Goal: Task Accomplishment & Management: Manage account settings

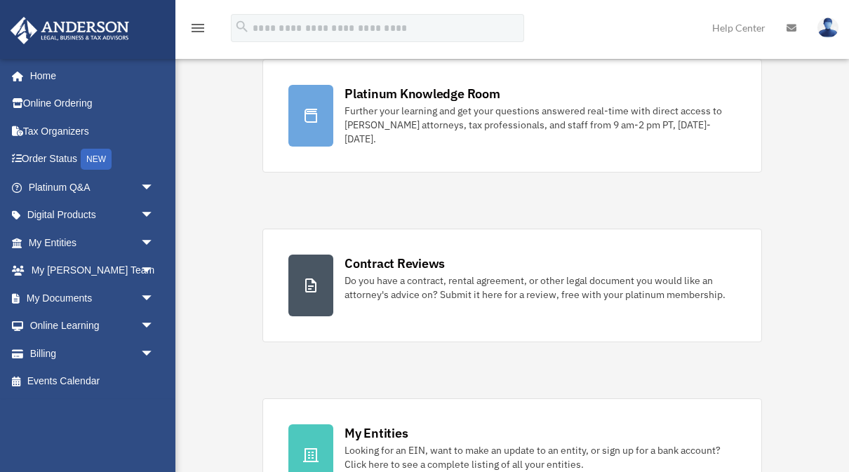
scroll to position [126, 0]
click at [46, 356] on link "Billing arrow_drop_down" at bounding box center [93, 354] width 166 height 28
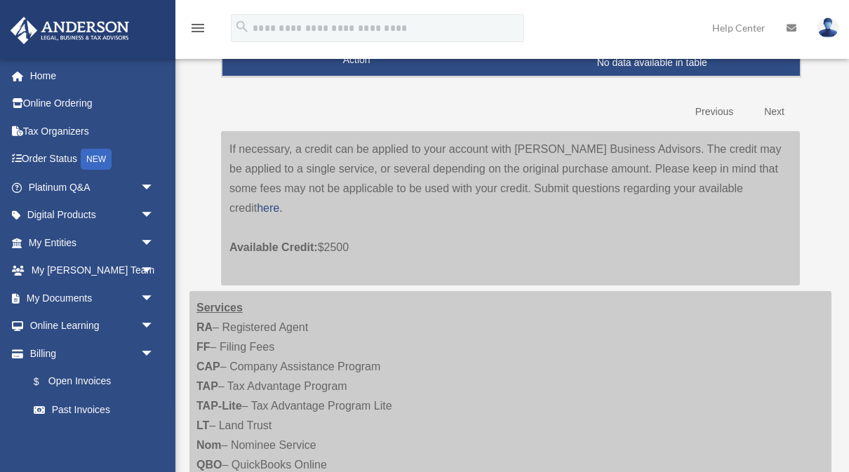
scroll to position [203, 0]
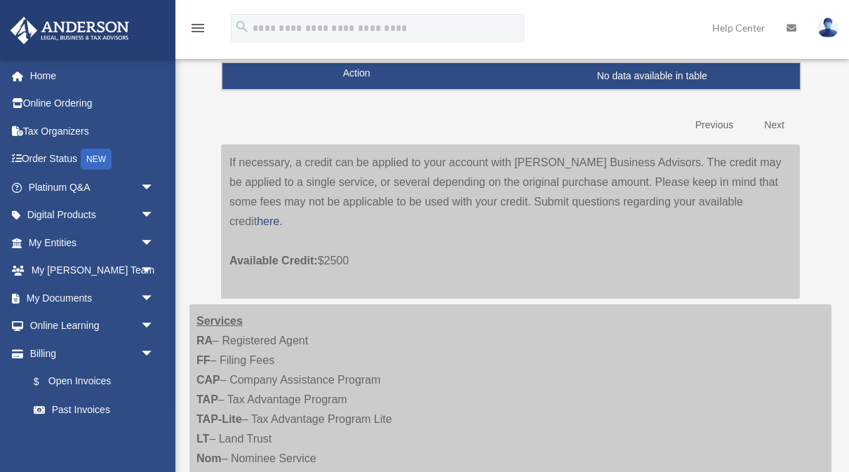
click at [67, 161] on link "Order Status NEW" at bounding box center [93, 159] width 166 height 29
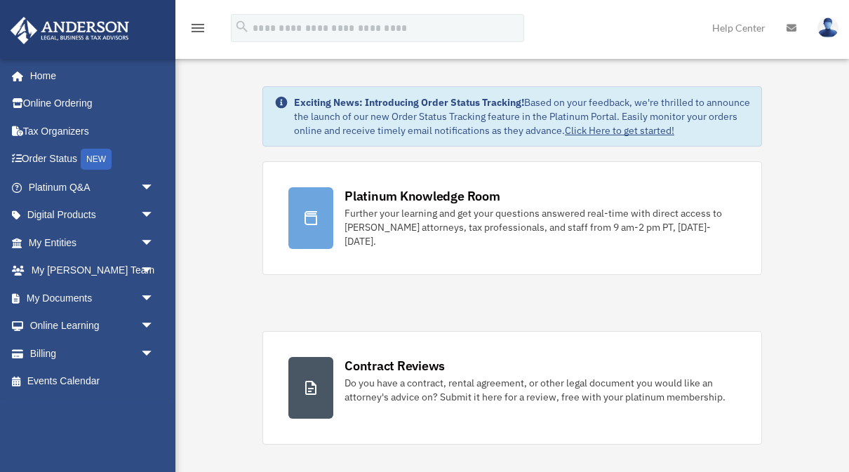
scroll to position [126, 0]
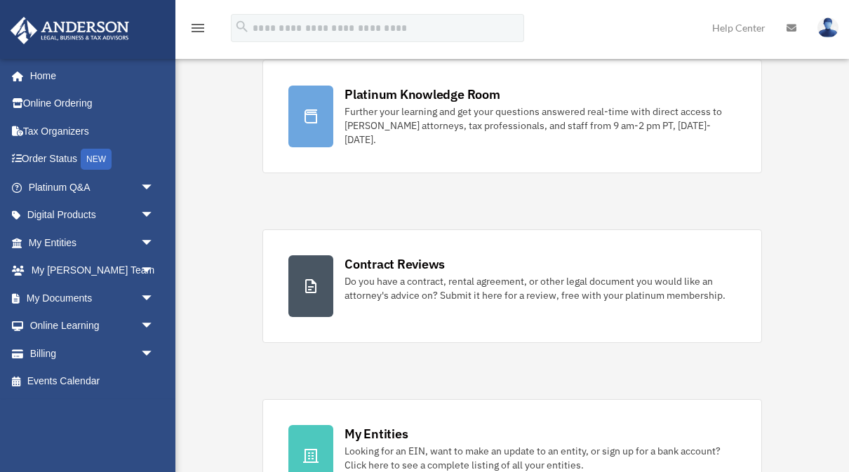
click at [65, 107] on link "Online Ordering" at bounding box center [93, 104] width 166 height 28
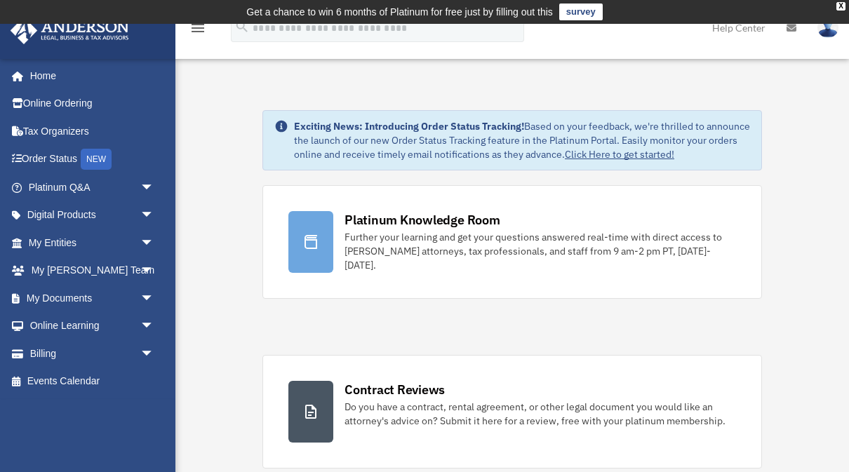
click at [114, 319] on link "Online Learning arrow_drop_down" at bounding box center [93, 326] width 166 height 28
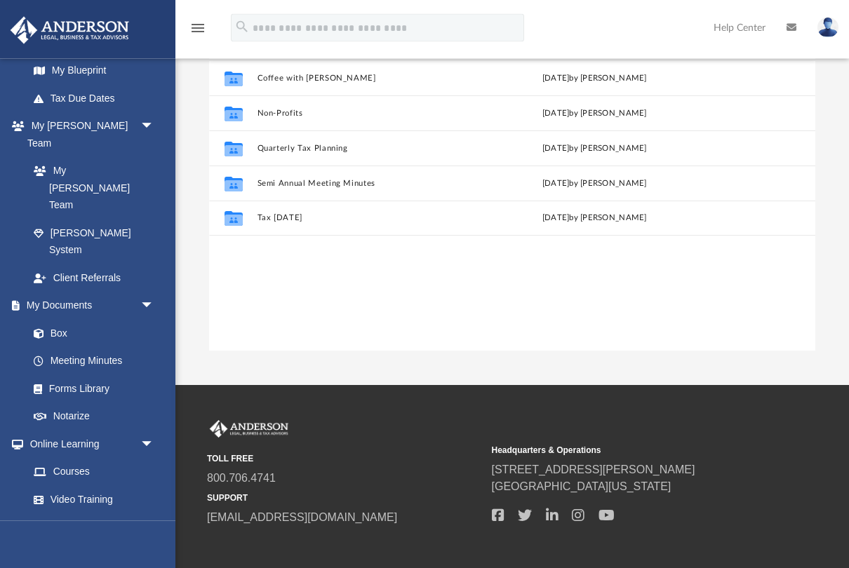
scroll to position [150, 0]
click at [88, 458] on link "Courses" at bounding box center [94, 472] width 149 height 28
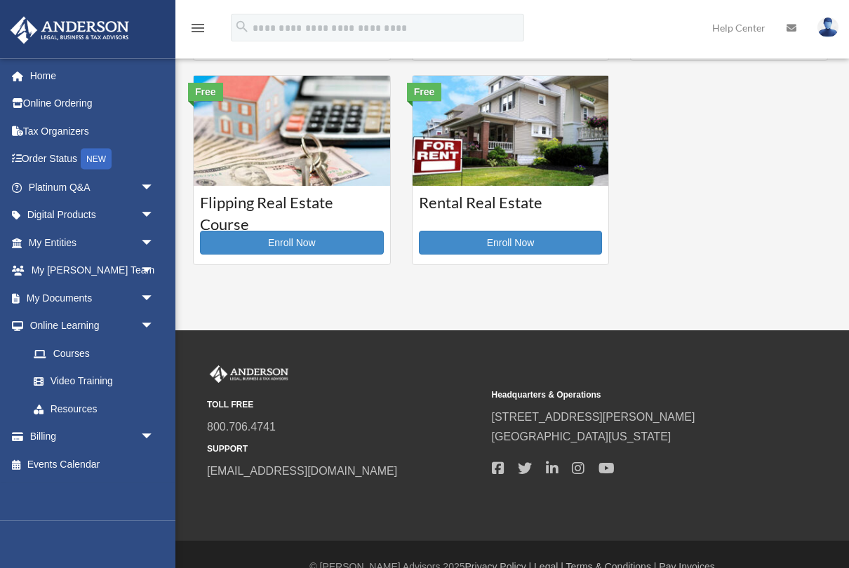
scroll to position [434, 0]
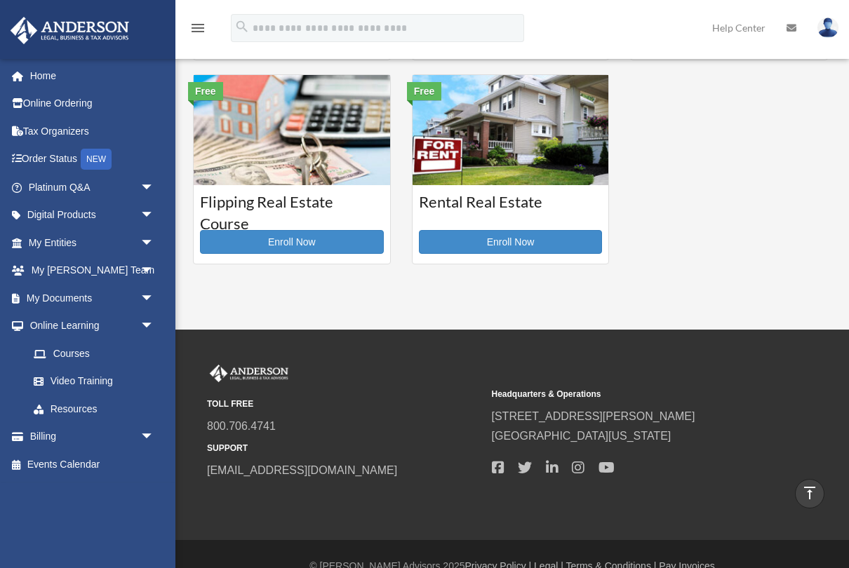
click at [86, 323] on link "Online Learning arrow_drop_down" at bounding box center [93, 326] width 166 height 28
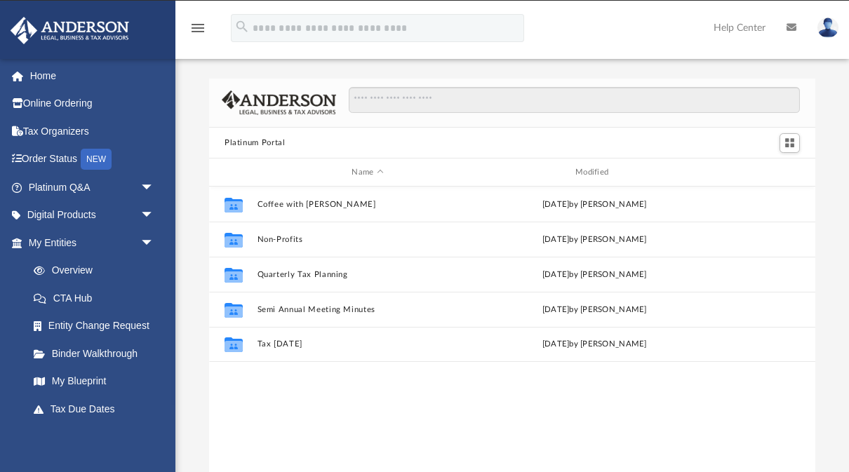
scroll to position [319, 606]
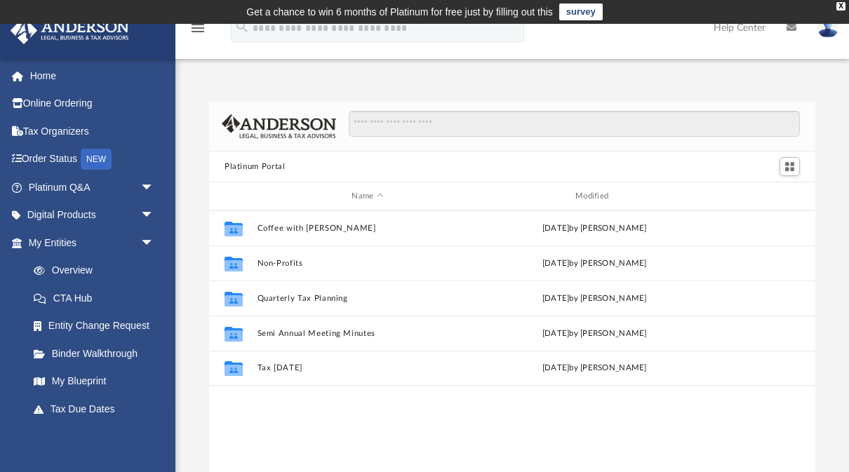
click at [82, 107] on link "Online Ordering" at bounding box center [93, 104] width 166 height 28
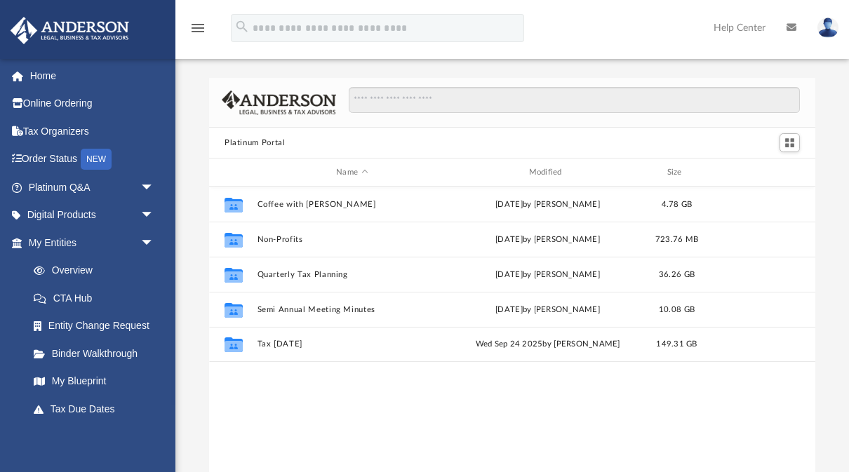
scroll to position [319, 606]
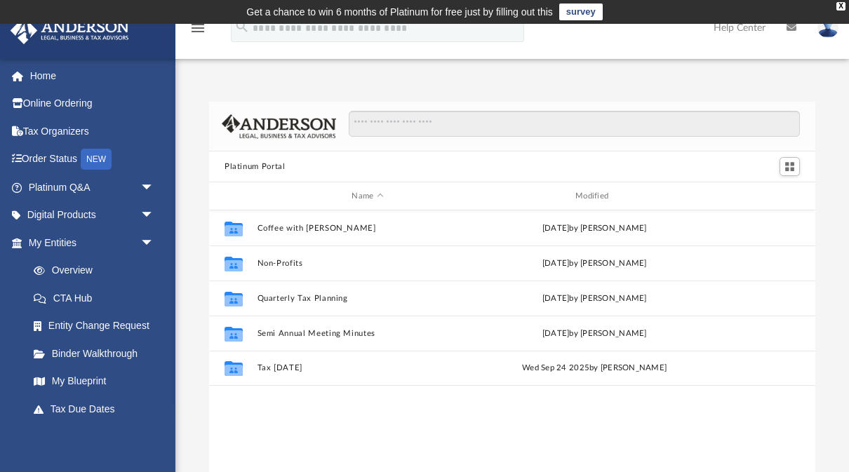
click at [79, 212] on link "Digital Products arrow_drop_down" at bounding box center [93, 215] width 166 height 28
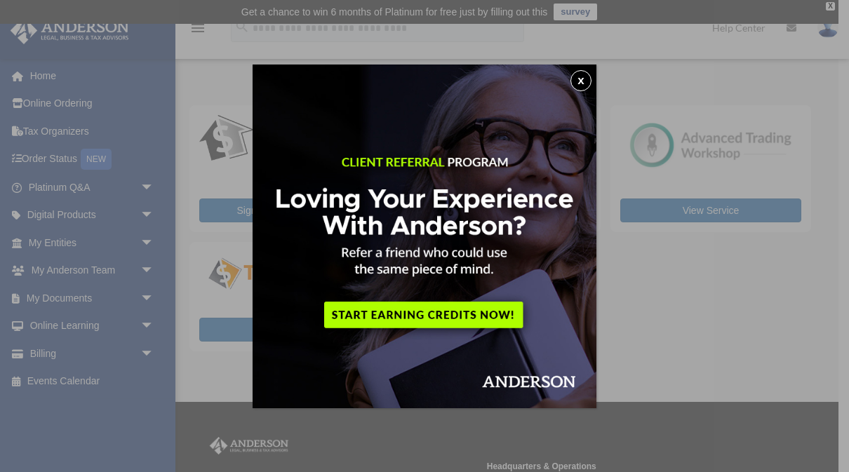
click at [587, 81] on button "x" at bounding box center [580, 80] width 21 height 21
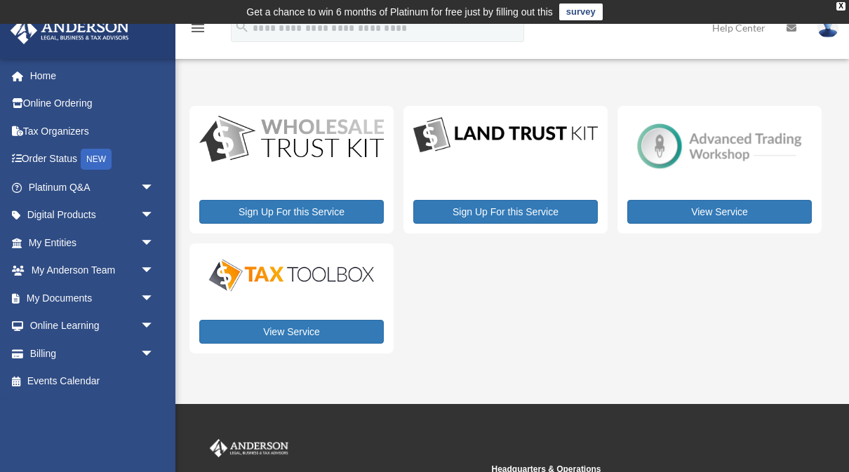
click at [843, 7] on div "X" at bounding box center [840, 6] width 9 height 8
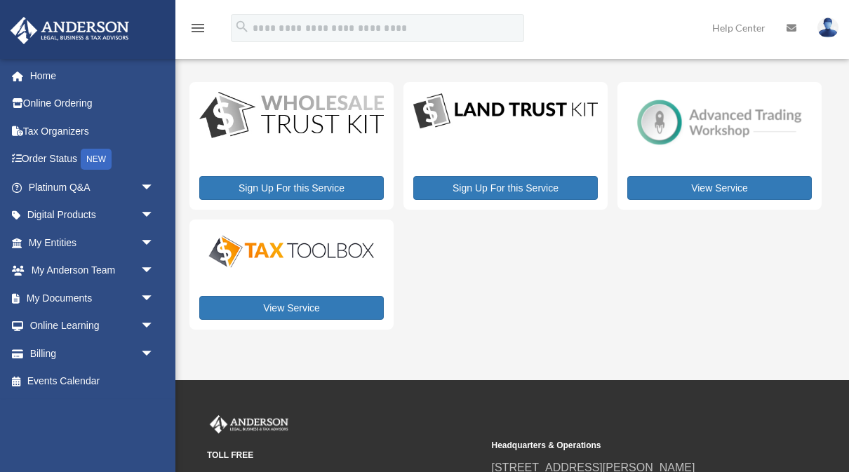
click at [204, 29] on icon "menu" at bounding box center [197, 28] width 17 height 17
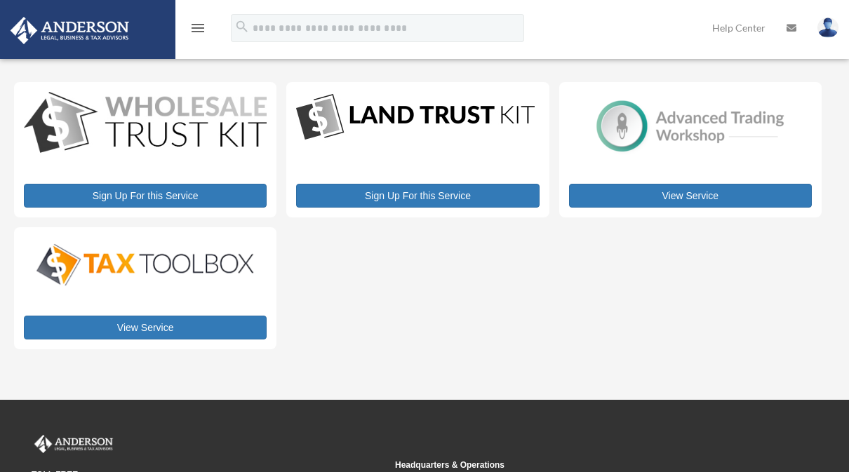
click at [828, 28] on img at bounding box center [827, 28] width 21 height 20
click at [594, 67] on link "My Profile" at bounding box center [600, 65] width 140 height 29
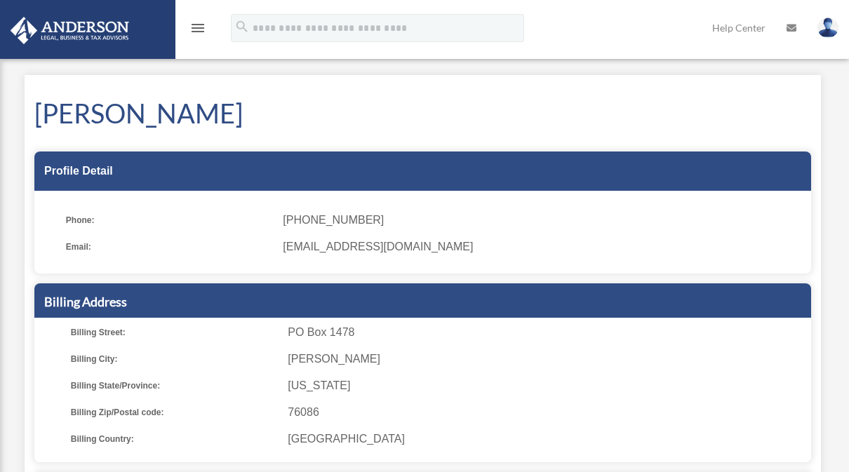
click at [199, 30] on icon "menu" at bounding box center [197, 28] width 17 height 17
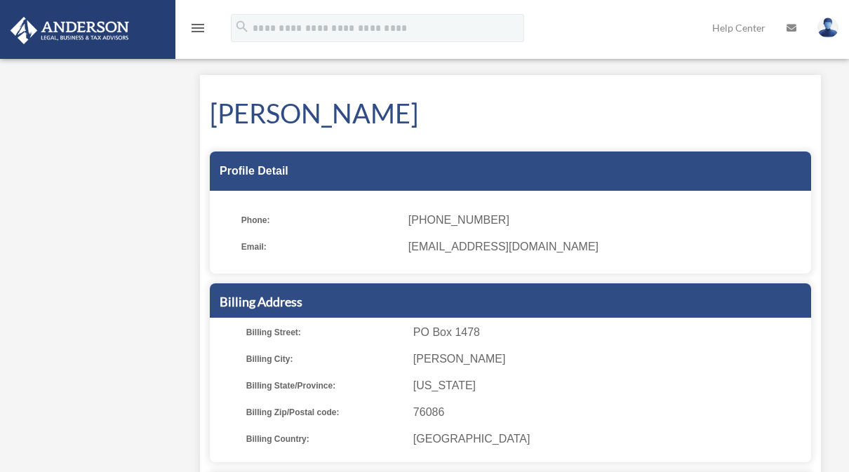
click at [790, 28] on icon at bounding box center [792, 28] width 10 height 10
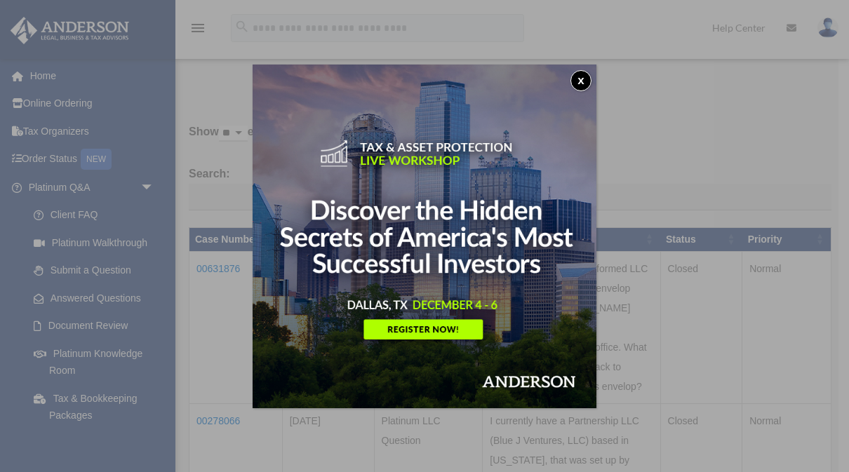
click at [579, 83] on button "x" at bounding box center [580, 80] width 21 height 21
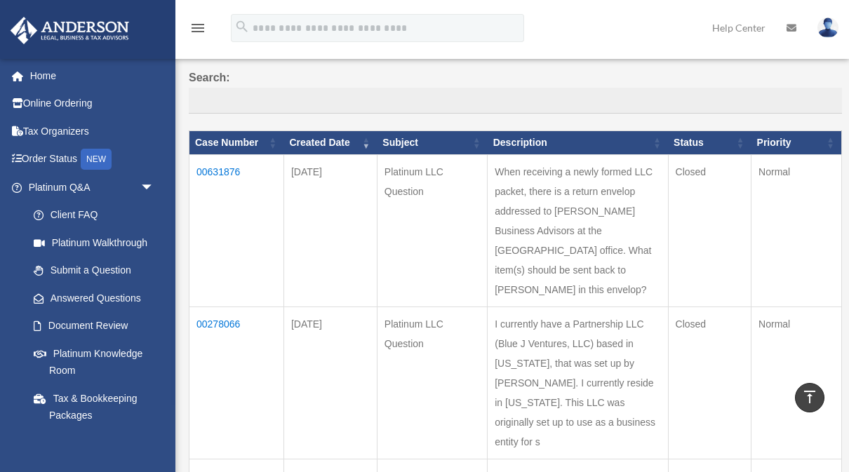
scroll to position [94, 0]
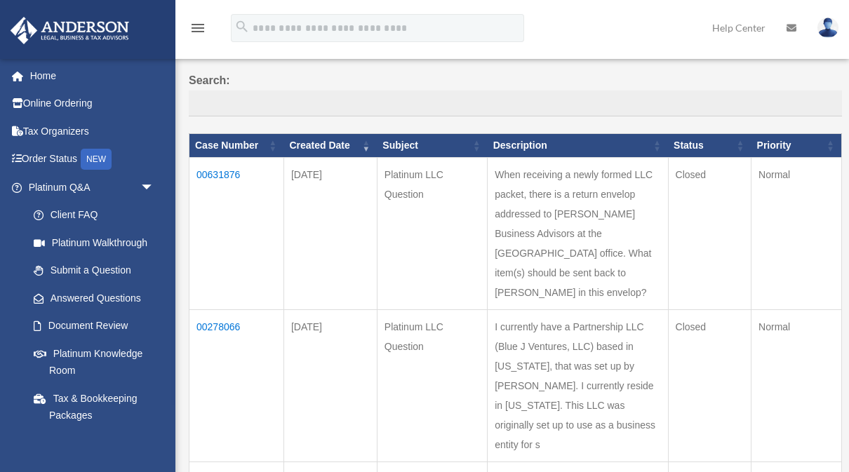
click at [822, 31] on img at bounding box center [827, 28] width 21 height 20
click at [587, 70] on link "My Profile" at bounding box center [600, 65] width 140 height 29
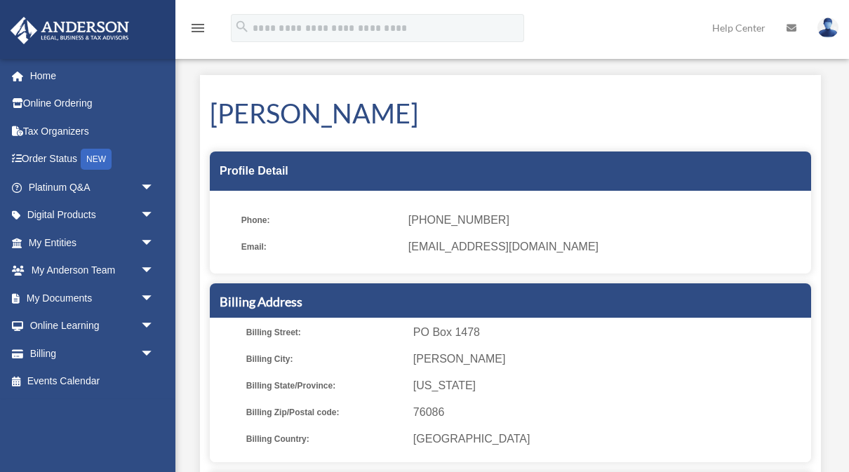
click at [44, 82] on link "Home" at bounding box center [93, 76] width 166 height 28
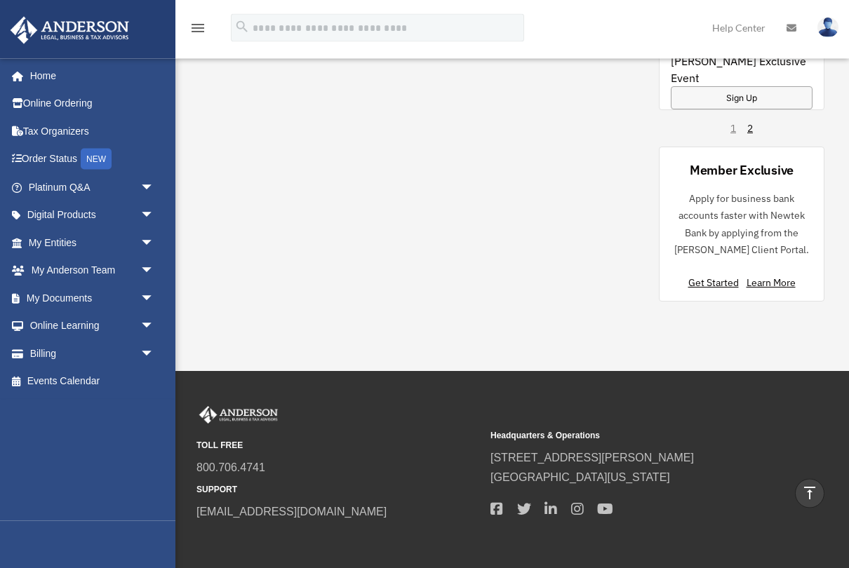
scroll to position [1363, 0]
click at [41, 103] on link "Online Ordering" at bounding box center [93, 104] width 166 height 28
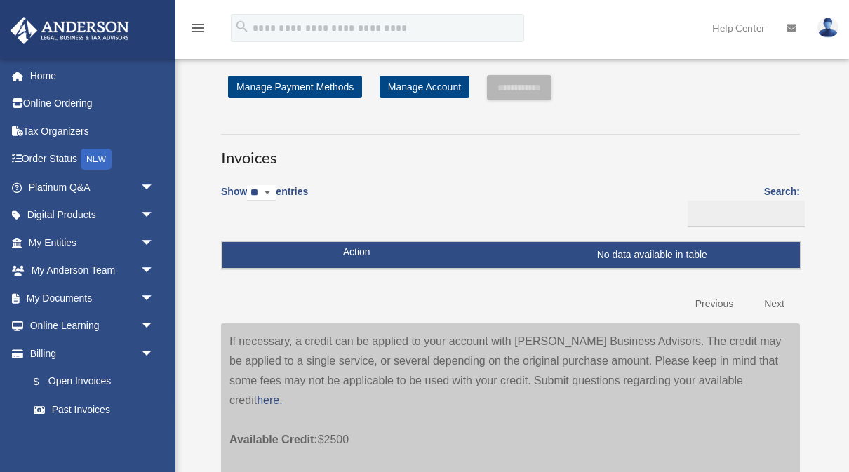
click at [779, 301] on link "Next" at bounding box center [774, 304] width 41 height 29
click at [778, 297] on link "Next" at bounding box center [774, 304] width 41 height 29
click at [784, 189] on label "Search:" at bounding box center [741, 205] width 117 height 44
click at [784, 201] on input "Search:" at bounding box center [746, 214] width 117 height 27
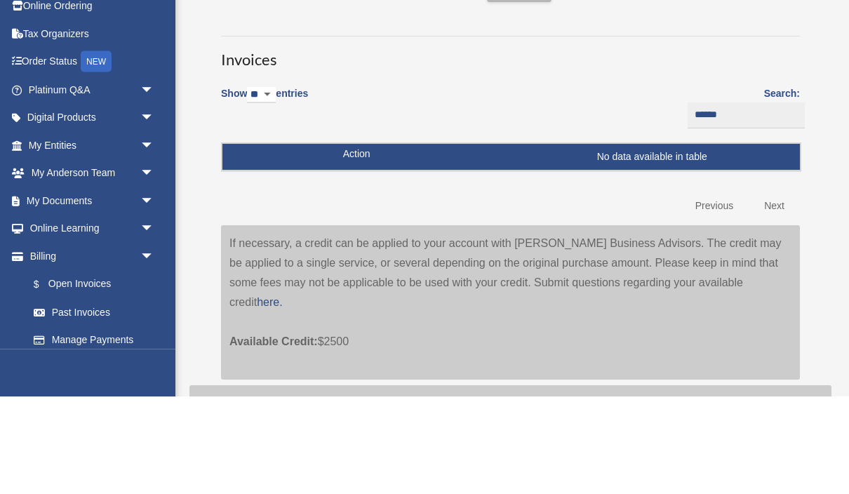
click at [781, 183] on label "Search: ******" at bounding box center [741, 205] width 117 height 44
click at [781, 201] on input "******" at bounding box center [746, 214] width 117 height 27
click at [787, 183] on label "Search: ******" at bounding box center [741, 205] width 117 height 44
click at [787, 201] on input "******" at bounding box center [746, 214] width 117 height 27
type input "*"
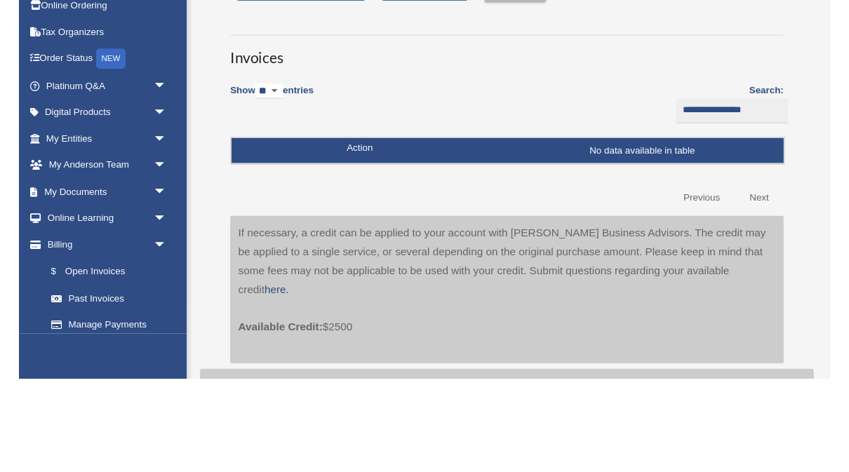
scroll to position [98, 0]
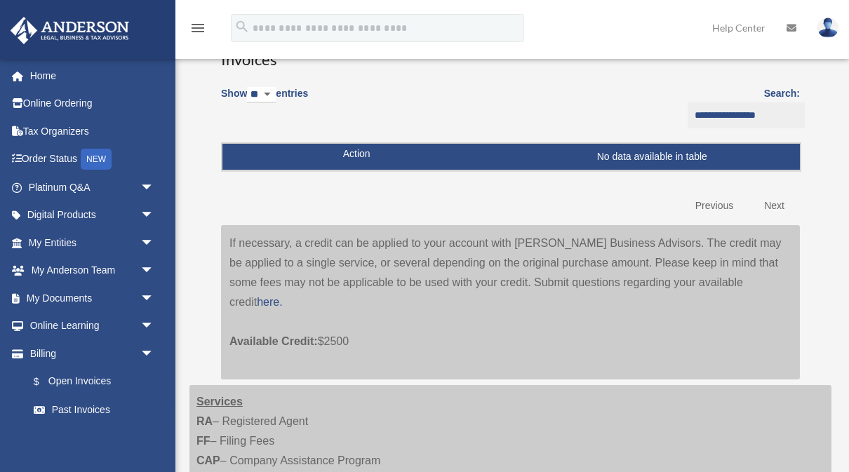
type input "**********"
click at [822, 31] on img at bounding box center [827, 28] width 21 height 20
click at [587, 119] on link "Logout" at bounding box center [600, 122] width 140 height 29
